Goal: Information Seeking & Learning: Learn about a topic

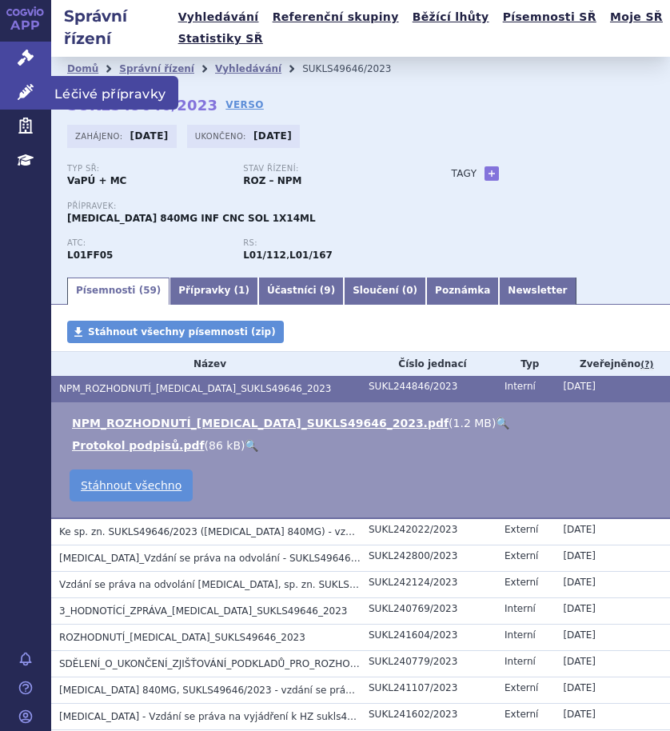
click at [76, 87] on span "Léčivé přípravky" at bounding box center [114, 93] width 127 height 34
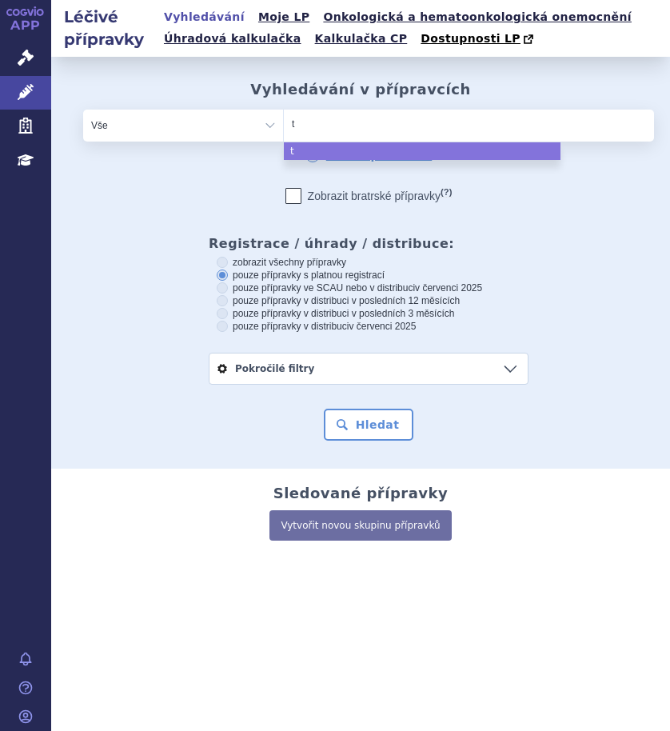
type input "te"
type input "tece"
type input "tecen"
type input "tecentr"
type input "tecentri"
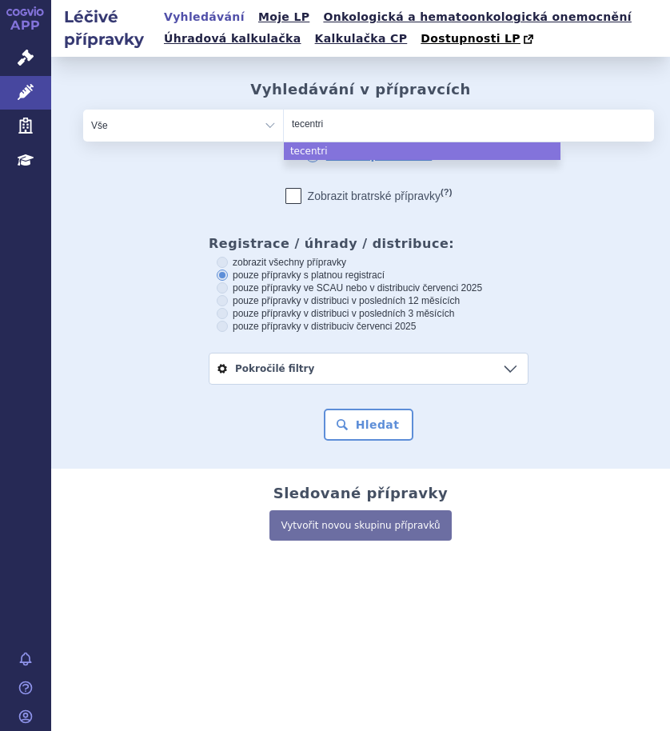
type input "tecentr"
type input "tece"
type input "t"
type input "im"
type input "imf"
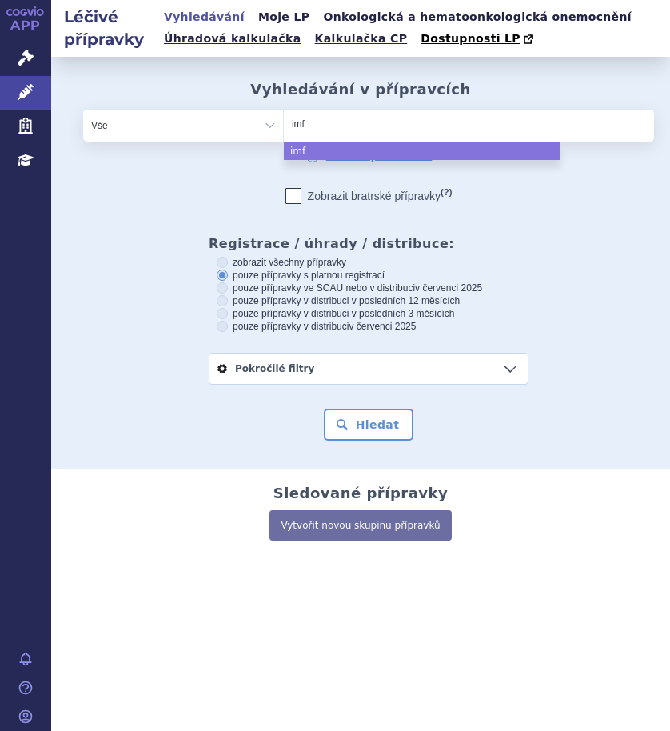
type input "imfi"
type input "imfin"
type input "imfinz"
type input "imfinzi"
select select "imfinzi"
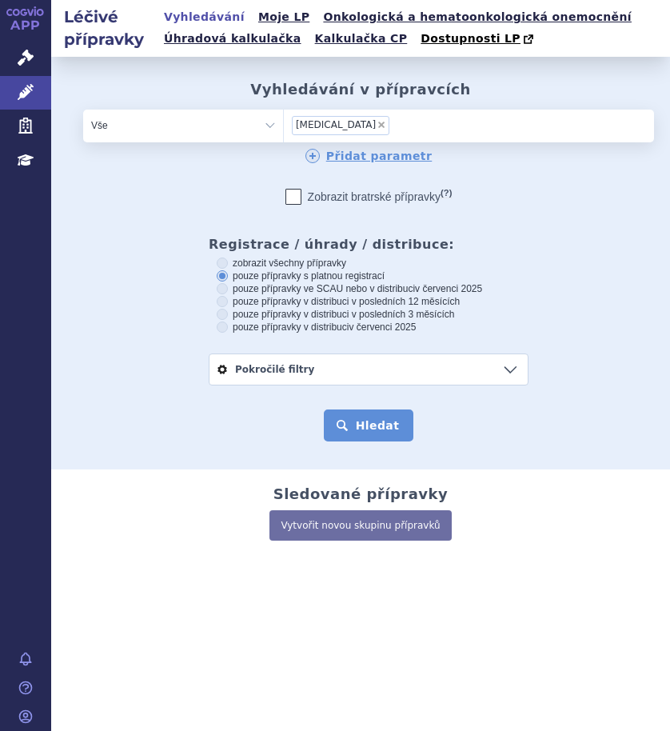
click at [358, 433] on button "Hledat" at bounding box center [369, 426] width 90 height 32
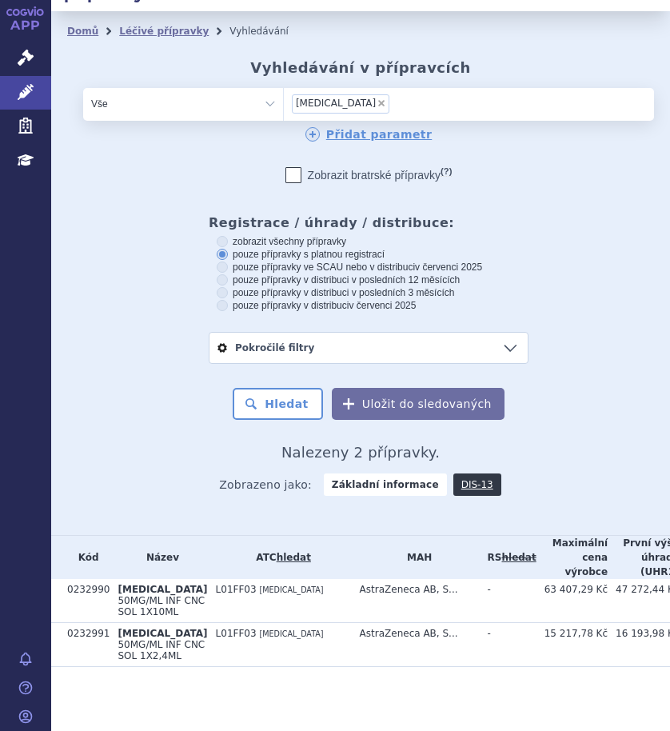
scroll to position [103, 0]
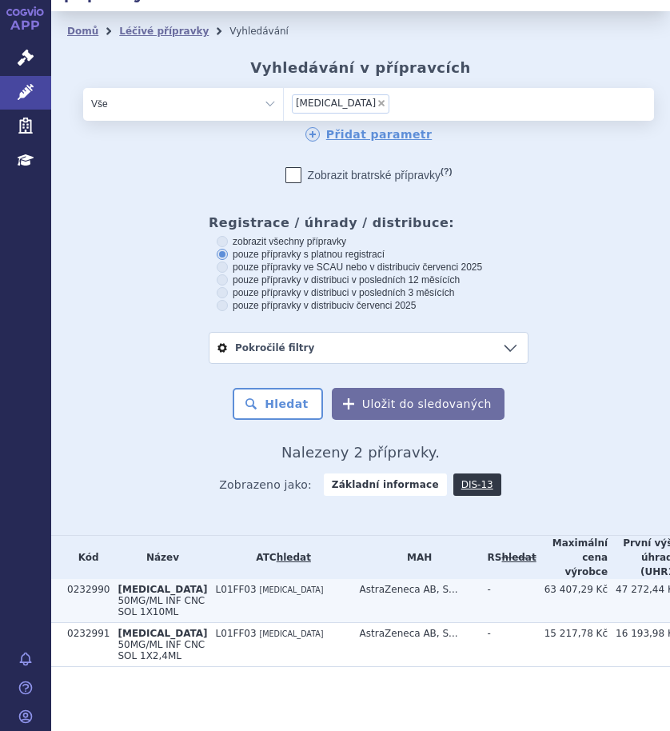
click at [269, 579] on td "L01FF03 DURVALUMAB" at bounding box center [280, 601] width 144 height 44
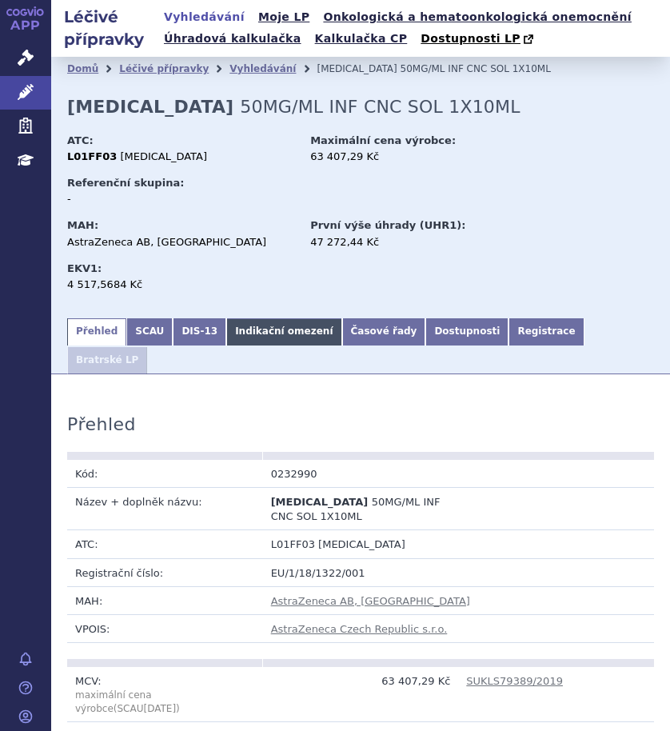
click at [260, 335] on link "Indikační omezení" at bounding box center [283, 331] width 115 height 27
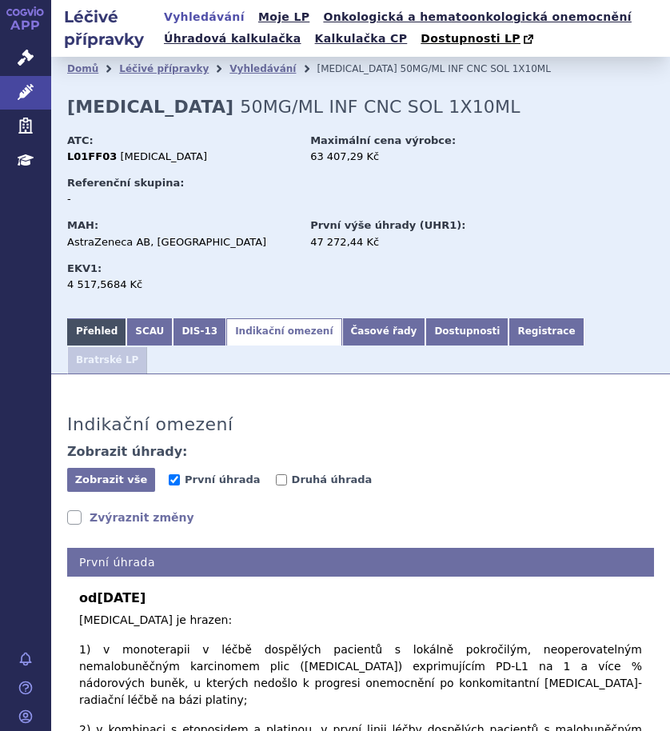
click at [88, 339] on link "Přehled" at bounding box center [96, 331] width 59 height 27
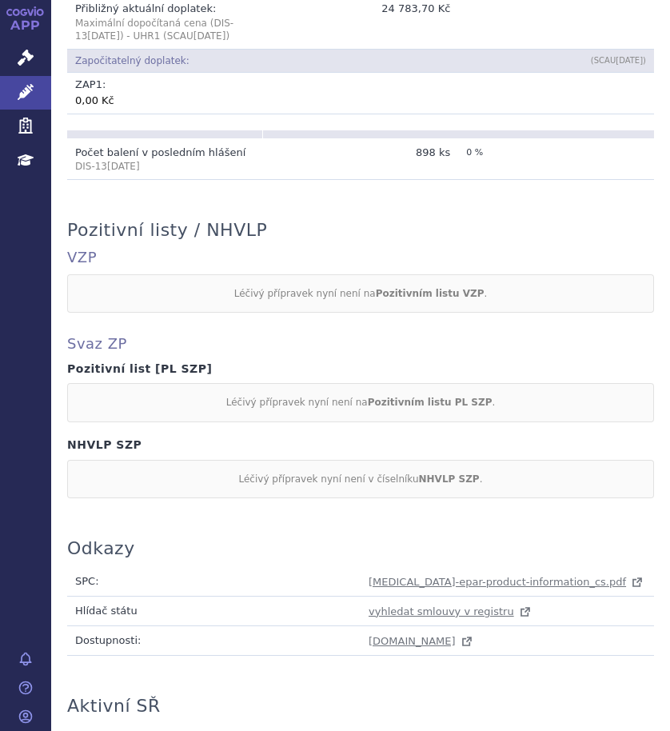
scroll to position [1435, 0]
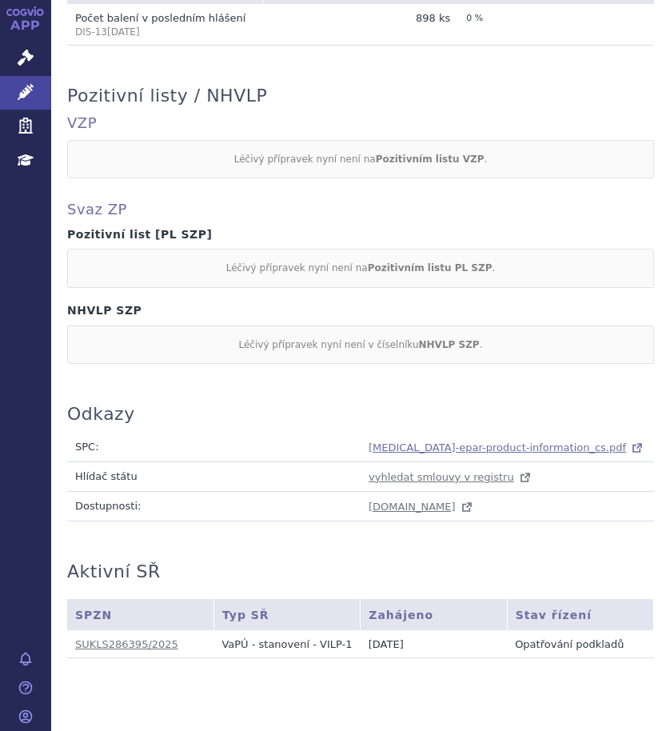
click at [490, 442] on span "imfinzi-epar-product-information_cs.pdf" at bounding box center [498, 448] width 258 height 12
click at [431, 442] on span "imfinzi-epar-product-information_cs.pdf" at bounding box center [498, 448] width 258 height 12
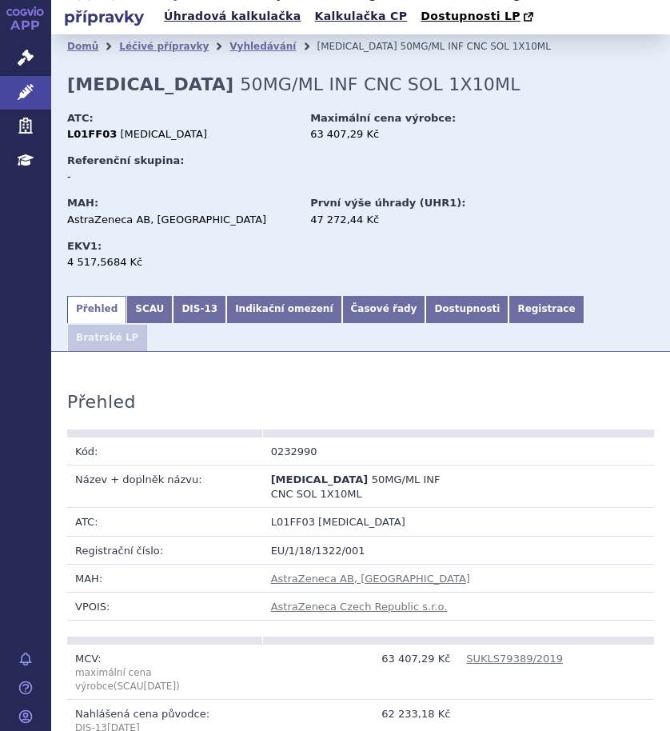
scroll to position [0, 0]
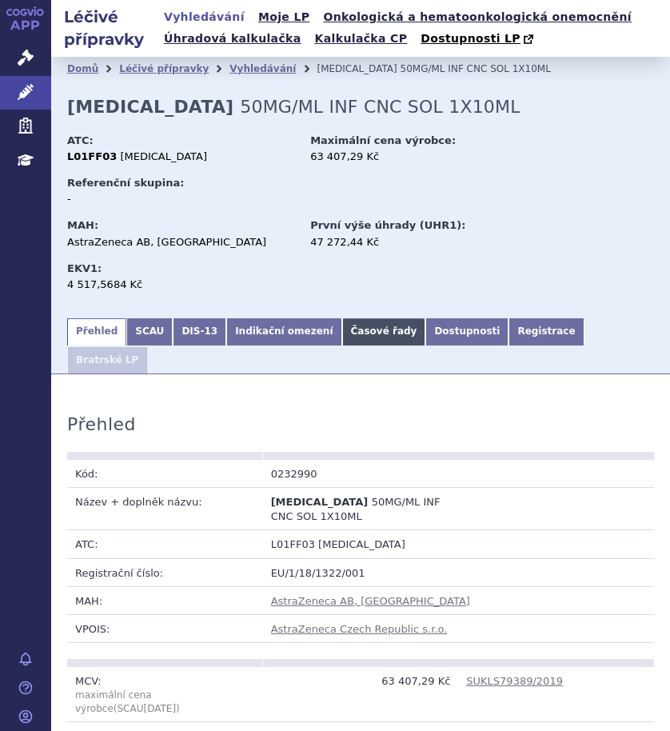
click at [348, 338] on link "Časové řady" at bounding box center [384, 331] width 84 height 27
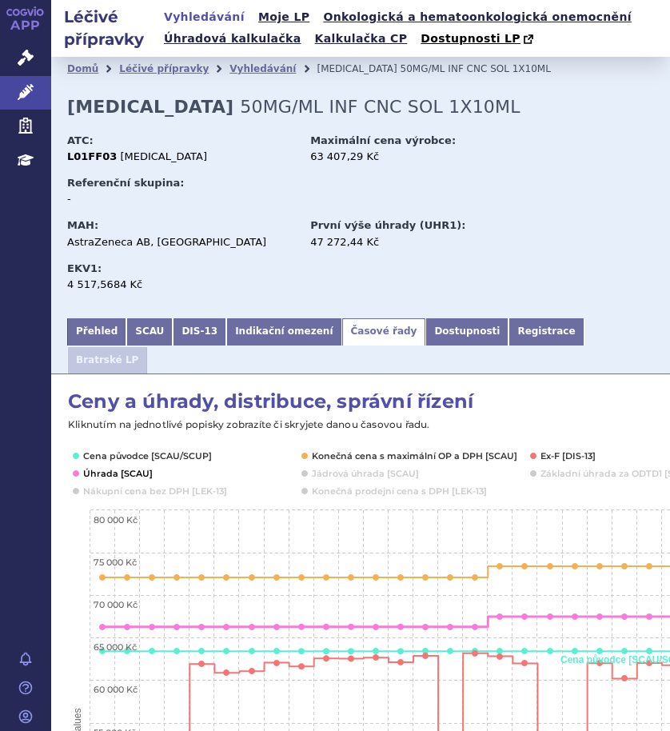
click at [125, 467] on button "Show Úhrada [SCAU]" at bounding box center [116, 473] width 66 height 13
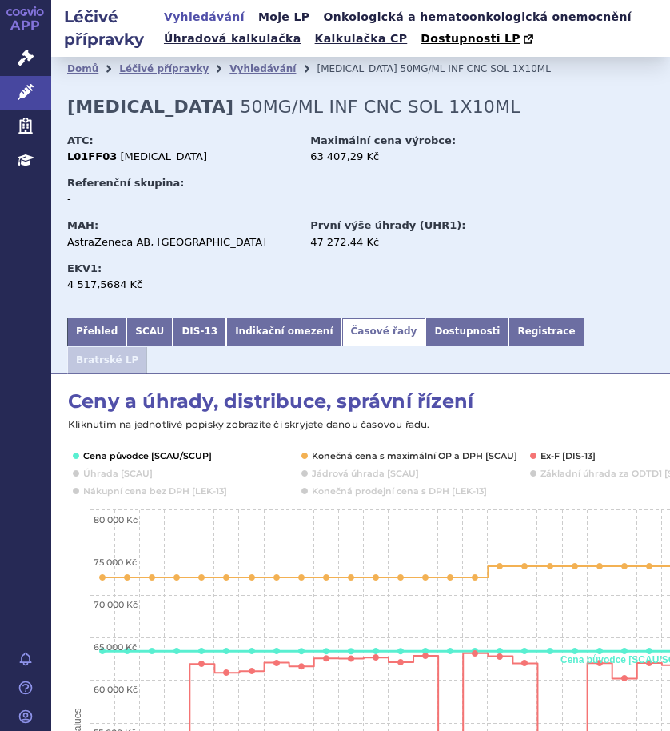
click at [128, 450] on button "Show Cena původce [SCAU/SCUP]" at bounding box center [146, 456] width 126 height 13
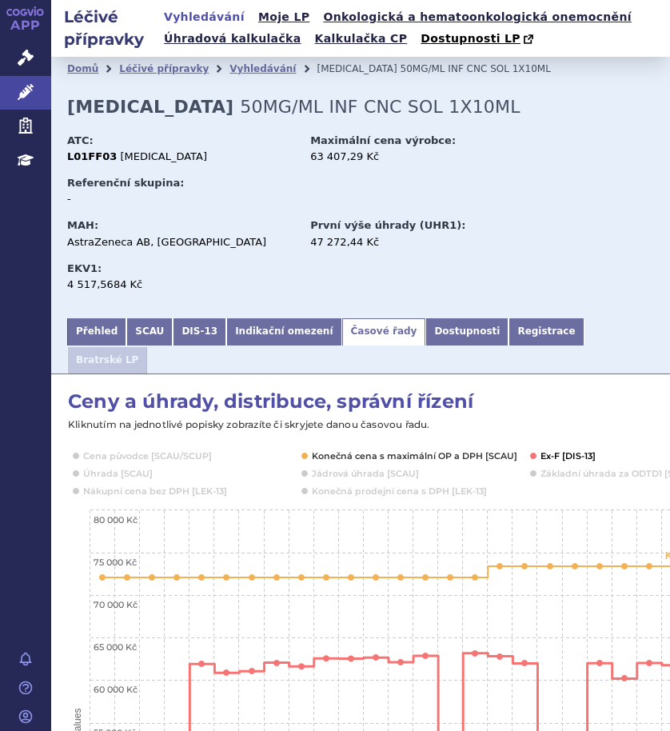
click at [576, 450] on button "Show Ex-F [DIS-13]" at bounding box center [569, 456] width 56 height 13
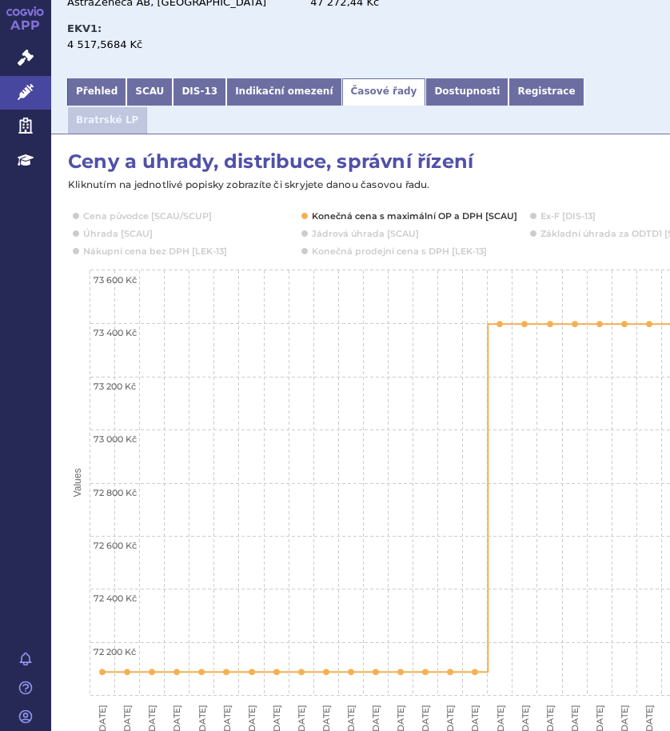
scroll to position [240, 10]
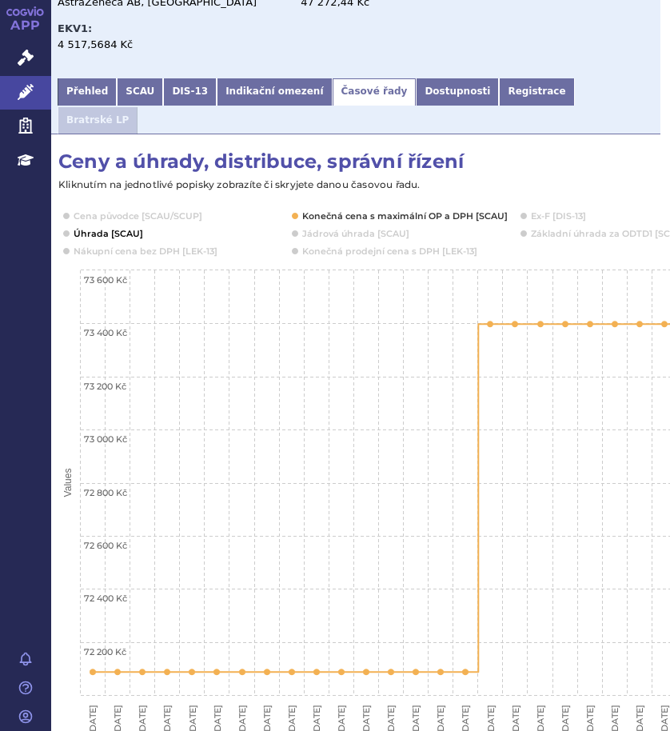
click at [119, 227] on button "Show Úhrada [SCAU]" at bounding box center [107, 233] width 66 height 13
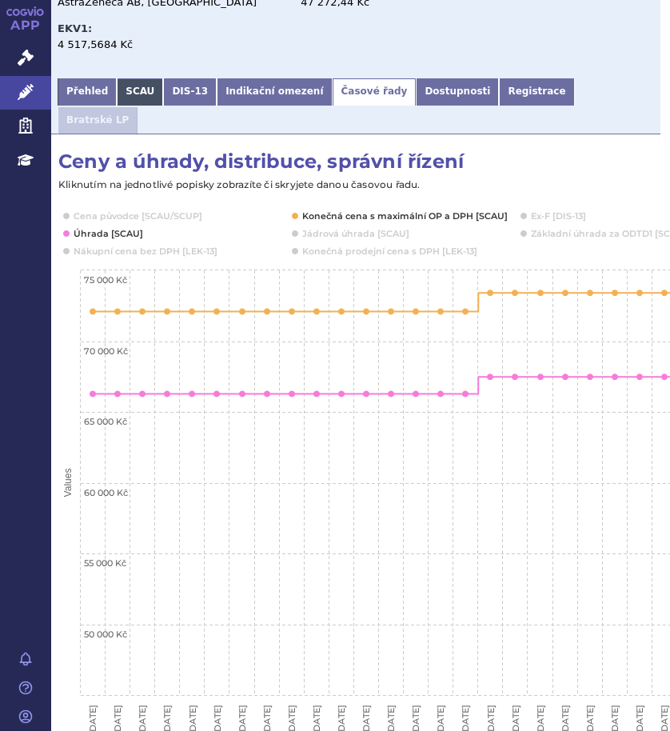
click at [130, 88] on link "SCAU" at bounding box center [140, 91] width 46 height 27
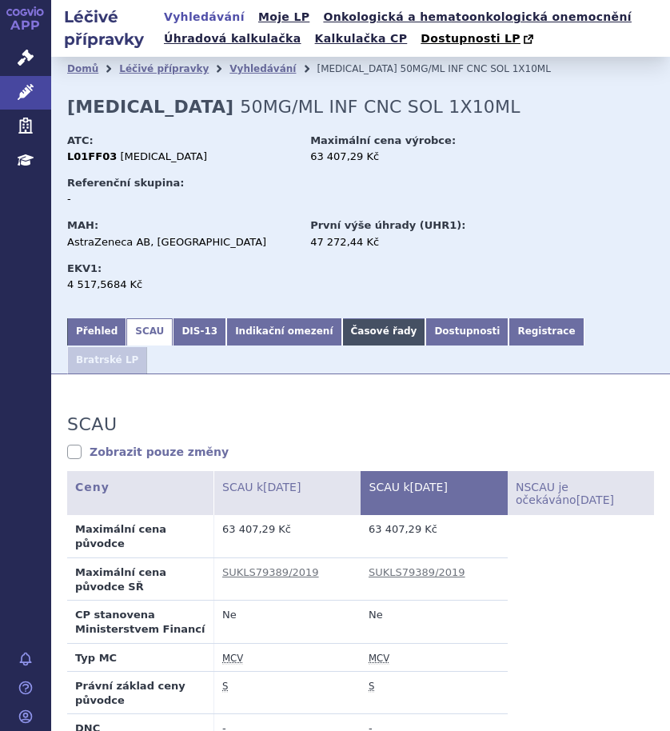
click at [345, 326] on link "Časové řady" at bounding box center [384, 331] width 84 height 27
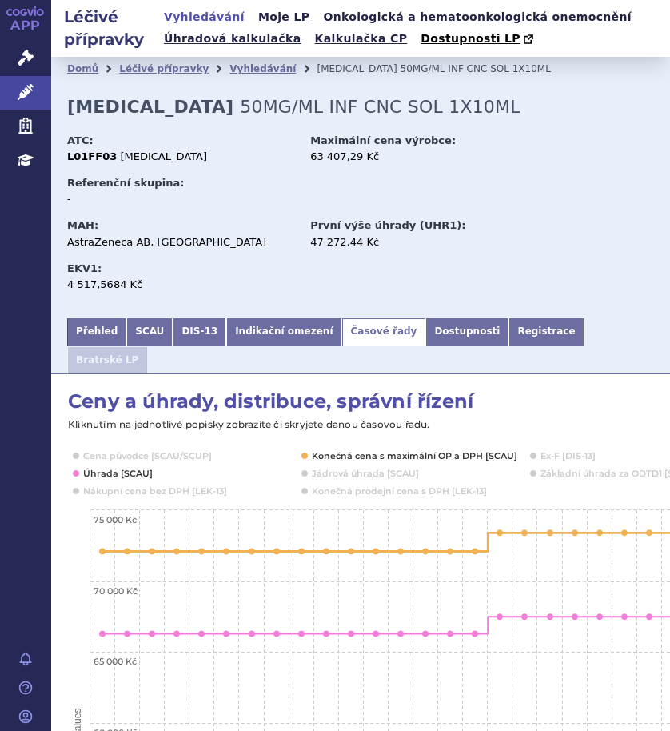
scroll to position [80, 0]
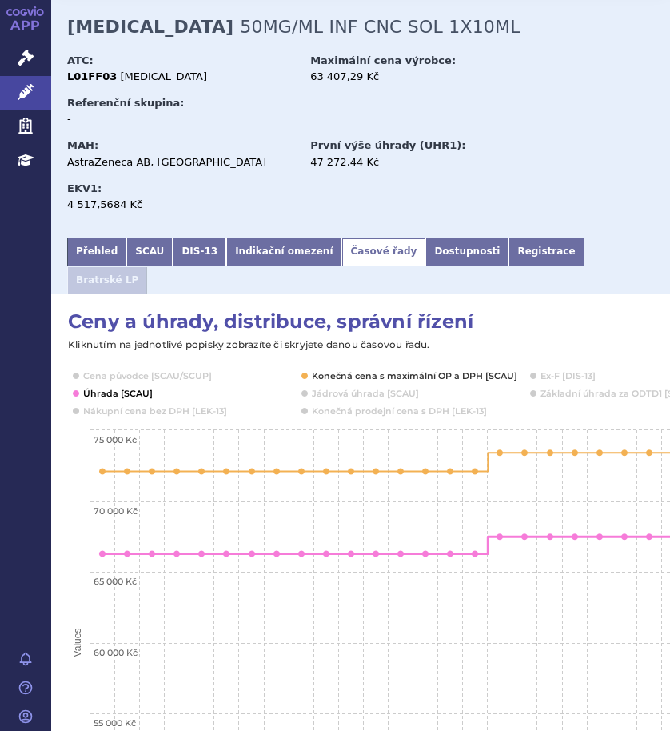
click at [138, 387] on button "Show Úhrada [SCAU]" at bounding box center [116, 393] width 66 height 13
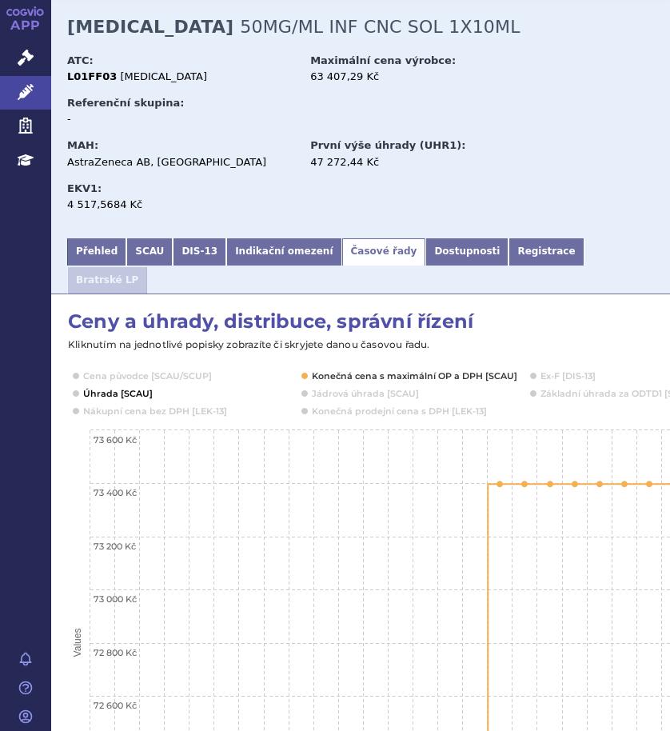
click at [107, 387] on button "Show Úhrada [SCAU]" at bounding box center [116, 393] width 66 height 13
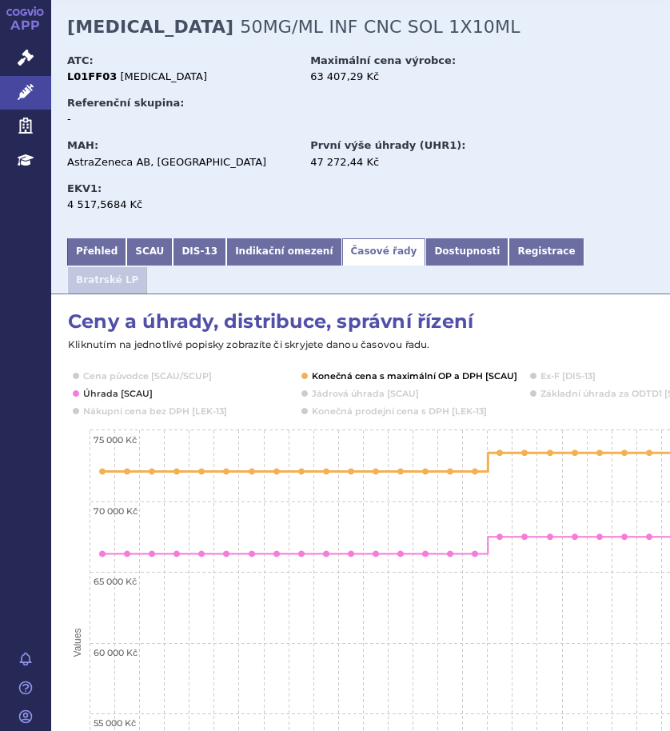
click at [351, 370] on button "Show Konečná cena s maximální OP a DPH [SCAU]" at bounding box center [413, 376] width 202 height 13
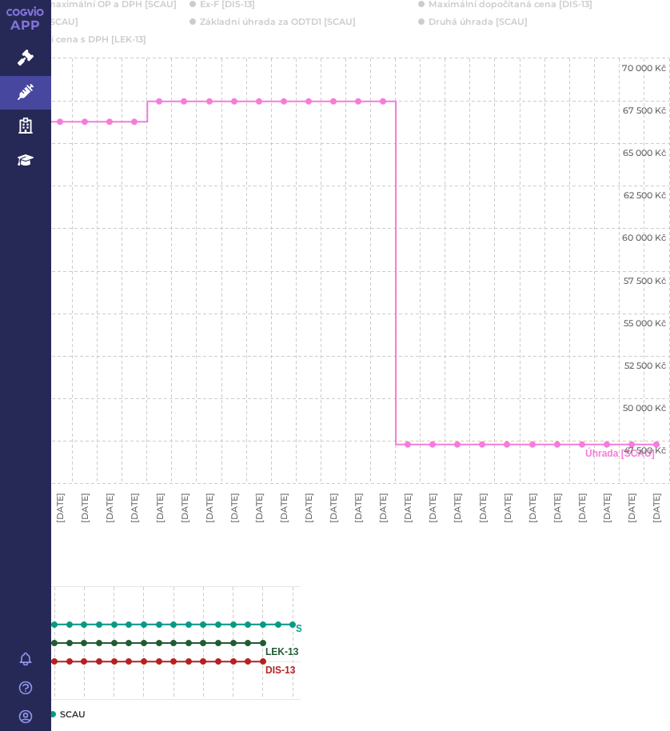
scroll to position [480, 353]
